Goal: Transaction & Acquisition: Purchase product/service

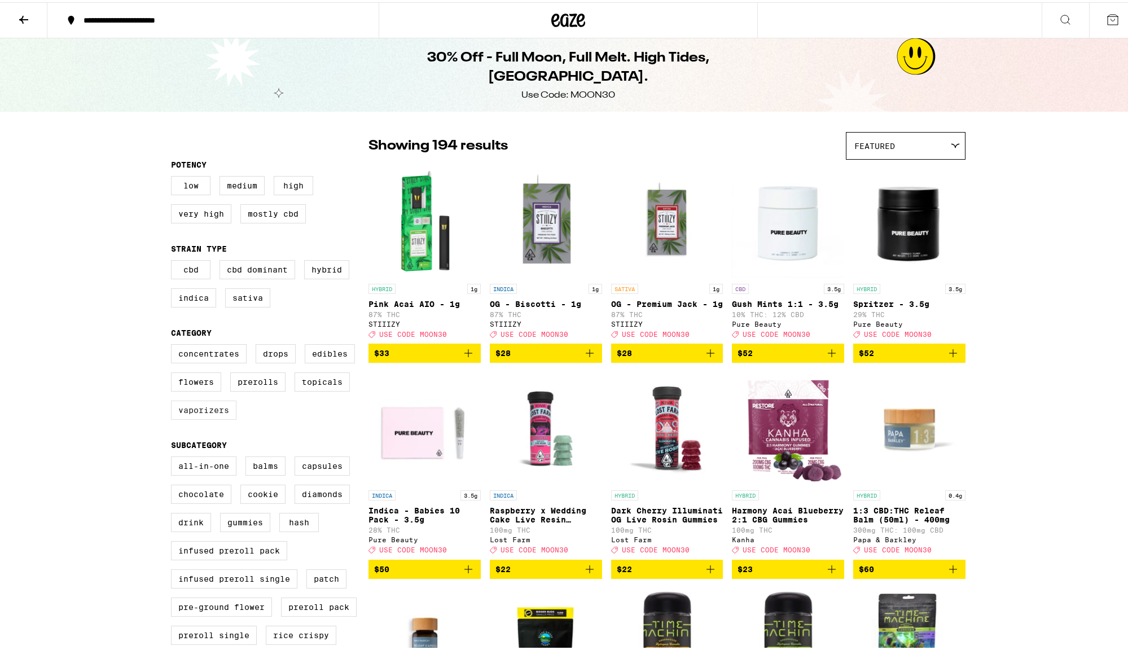
click at [191, 417] on label "Vaporizers" at bounding box center [203, 407] width 65 height 19
click at [174, 344] on input "Vaporizers" at bounding box center [173, 344] width 1 height 1
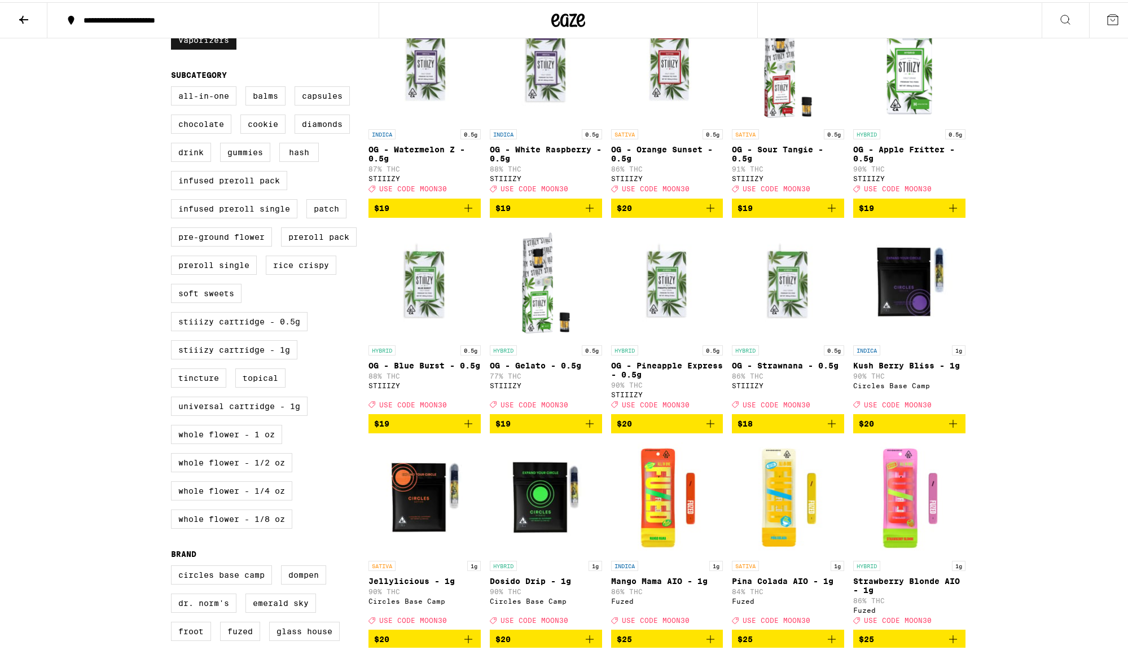
scroll to position [253, 0]
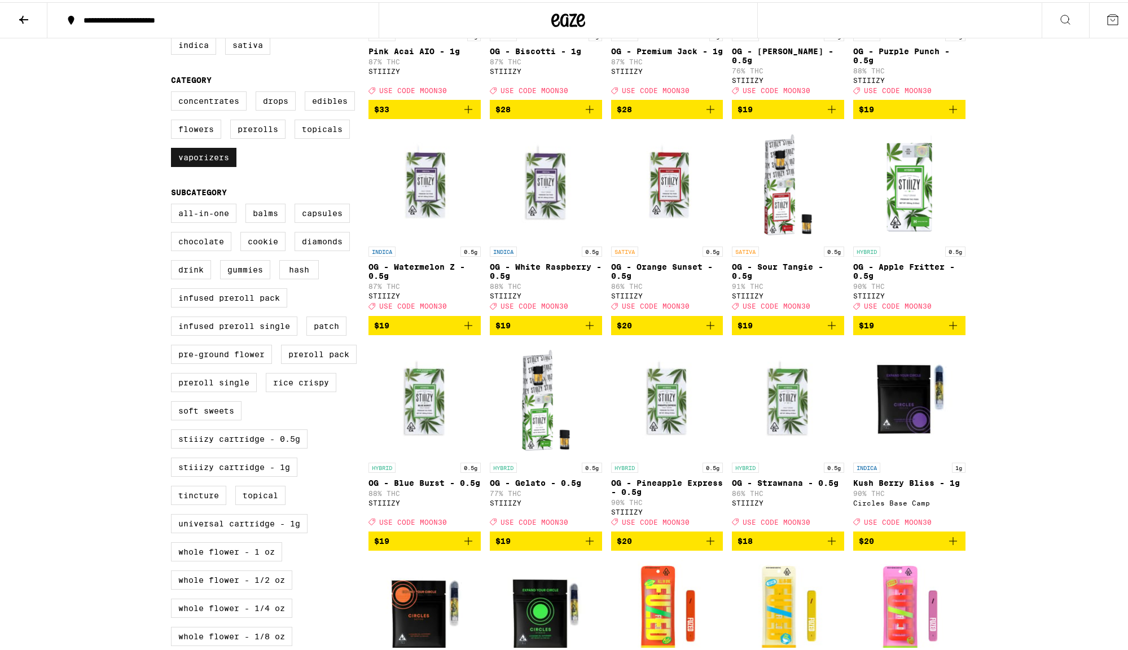
click at [208, 165] on label "Vaporizers" at bounding box center [203, 155] width 65 height 19
click at [174, 91] on input "Vaporizers" at bounding box center [173, 91] width 1 height 1
checkbox input "false"
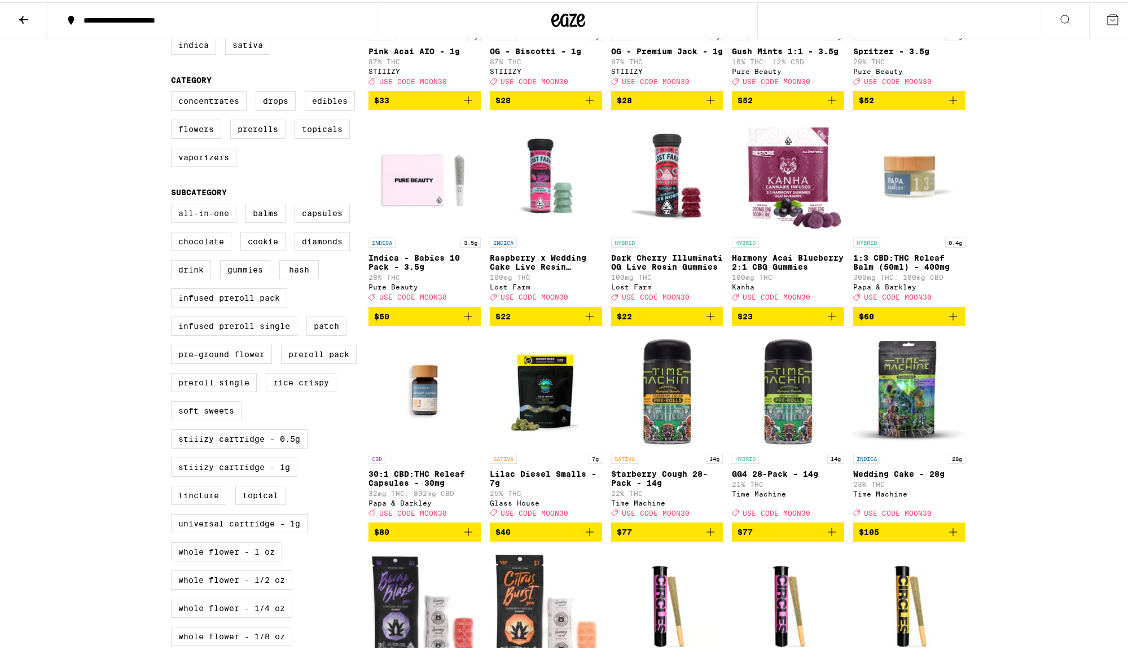
click at [202, 221] on label "All-In-One" at bounding box center [203, 210] width 65 height 19
click at [174, 204] on input "All-In-One" at bounding box center [173, 203] width 1 height 1
checkbox input "true"
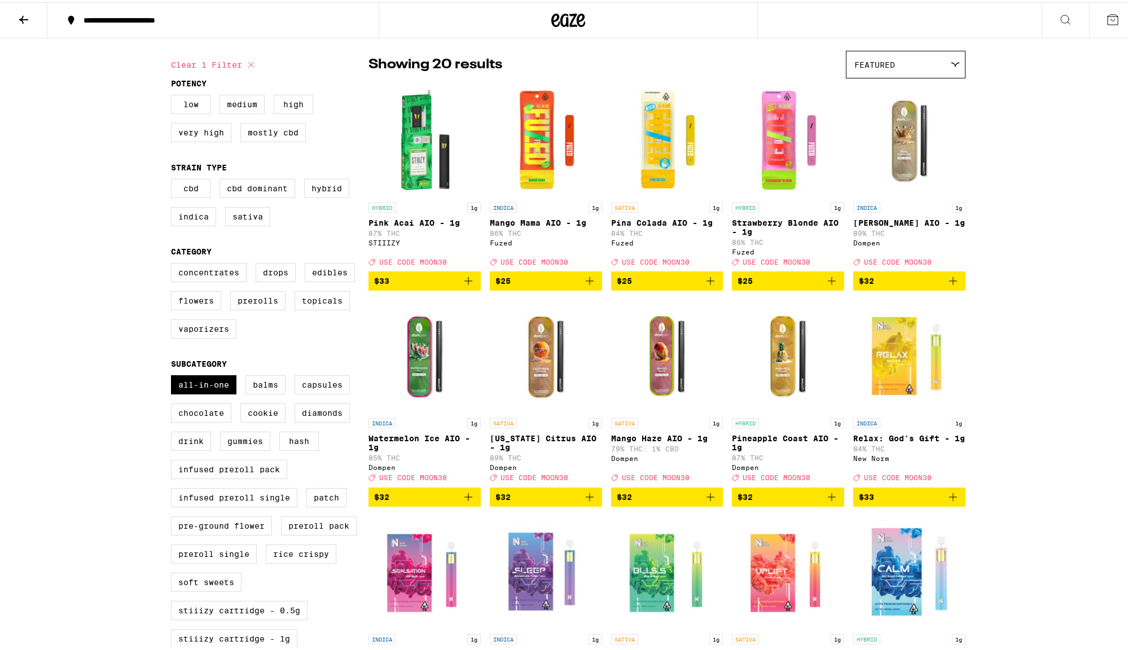
scroll to position [181, 0]
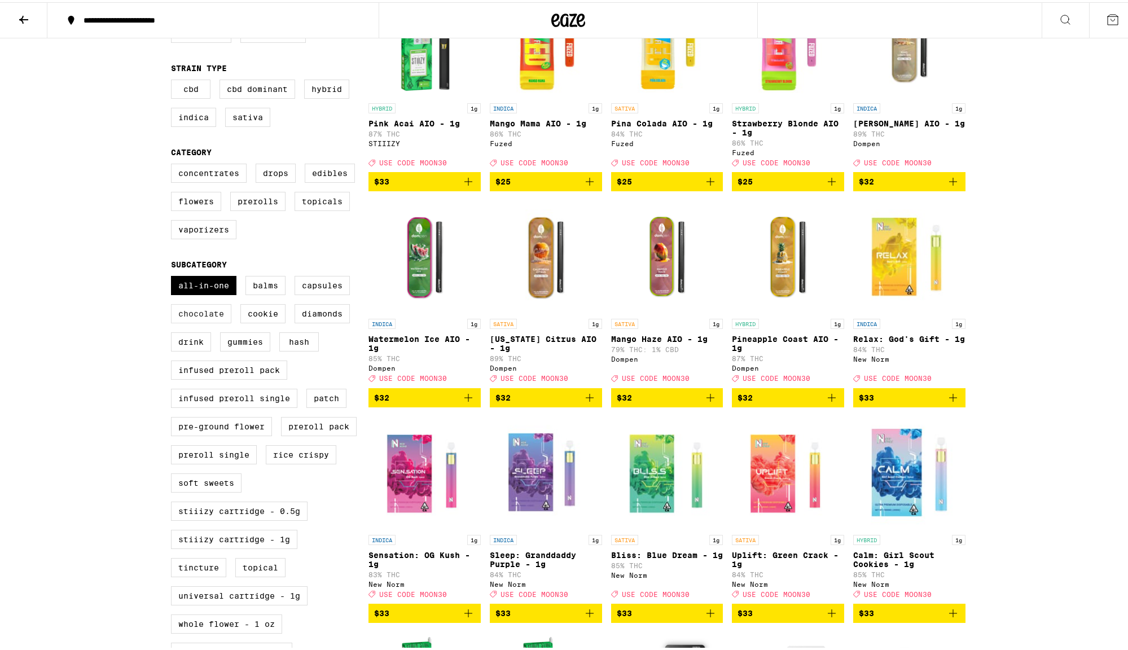
click at [201, 321] on label "Chocolate" at bounding box center [201, 311] width 60 height 19
click at [174, 276] on input "Chocolate" at bounding box center [173, 275] width 1 height 1
checkbox input "true"
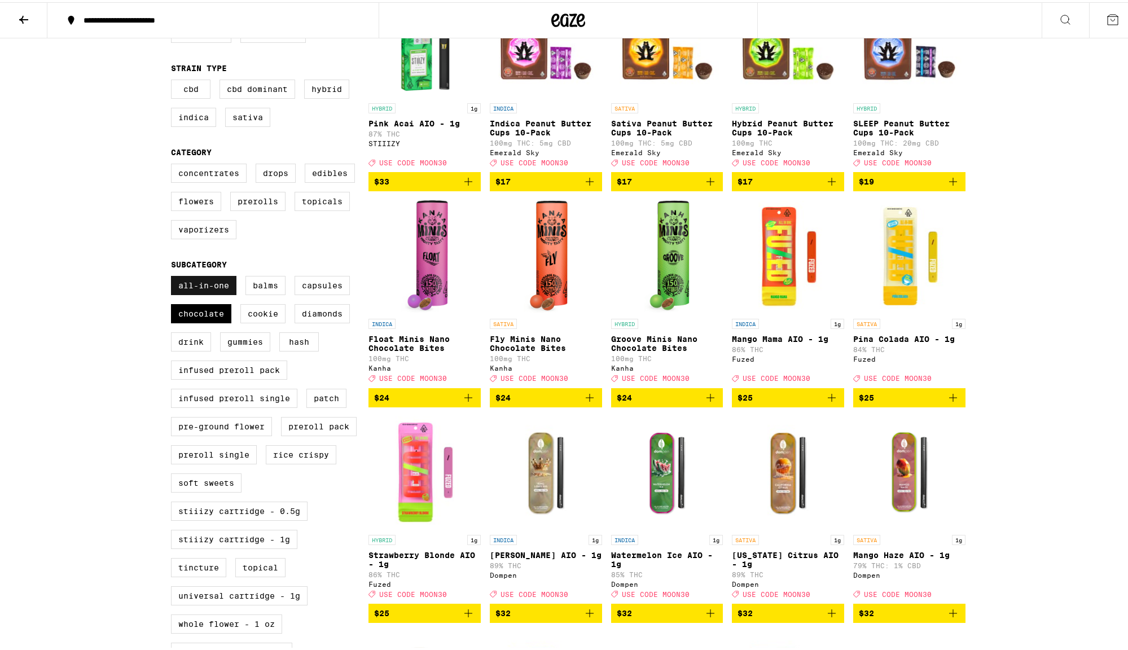
click at [197, 293] on label "All-In-One" at bounding box center [203, 283] width 65 height 19
click at [174, 276] on input "All-In-One" at bounding box center [173, 275] width 1 height 1
checkbox input "false"
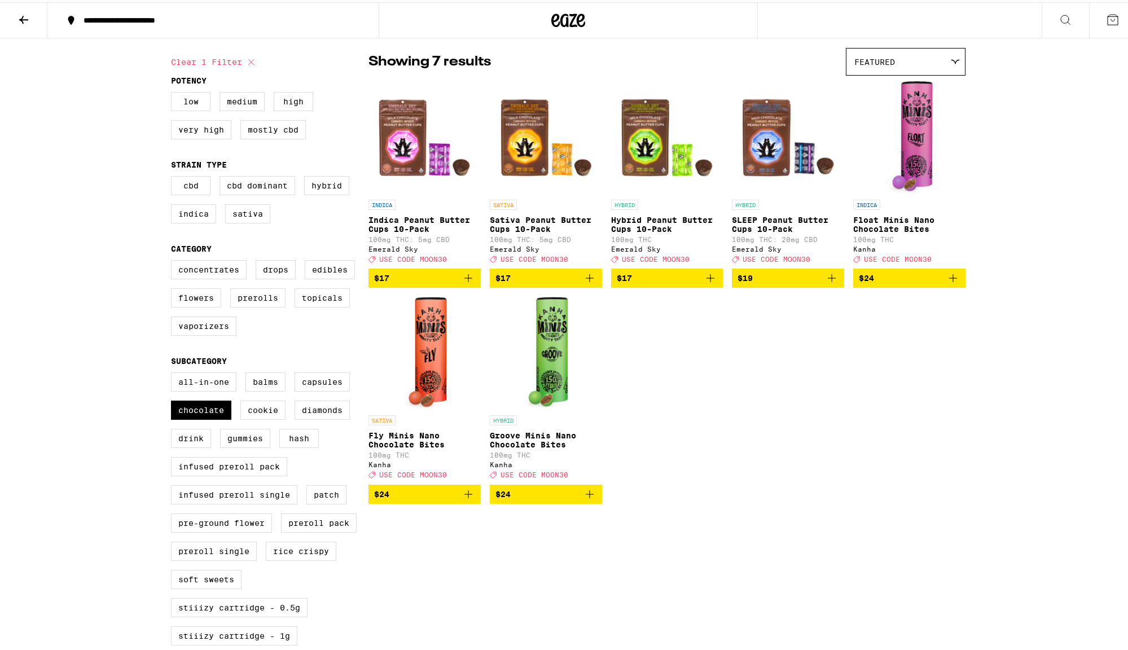
scroll to position [72, 0]
